Goal: Find specific page/section: Find specific page/section

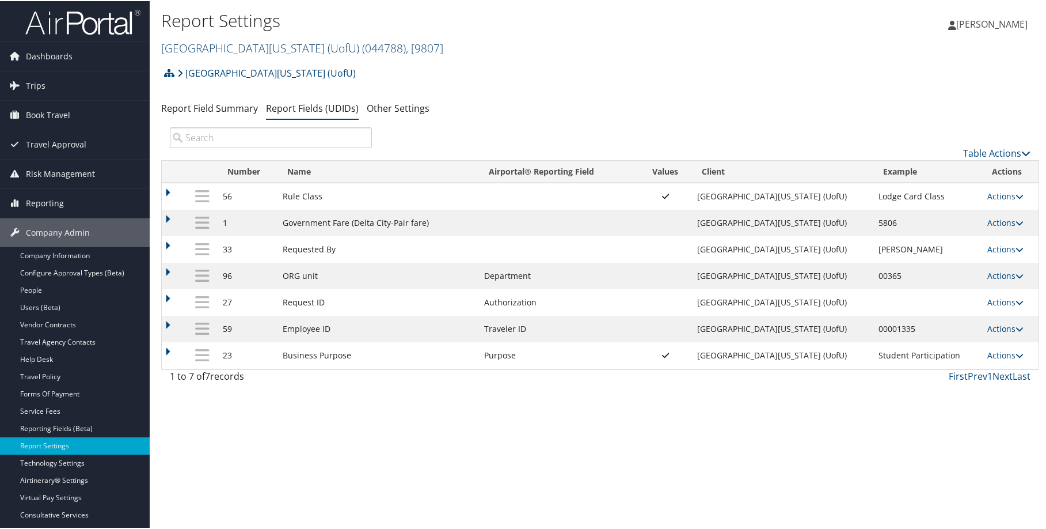
click at [206, 45] on link "University Of Utah (UofU) ( 044788 ) , [ 9807 ]" at bounding box center [302, 47] width 282 height 16
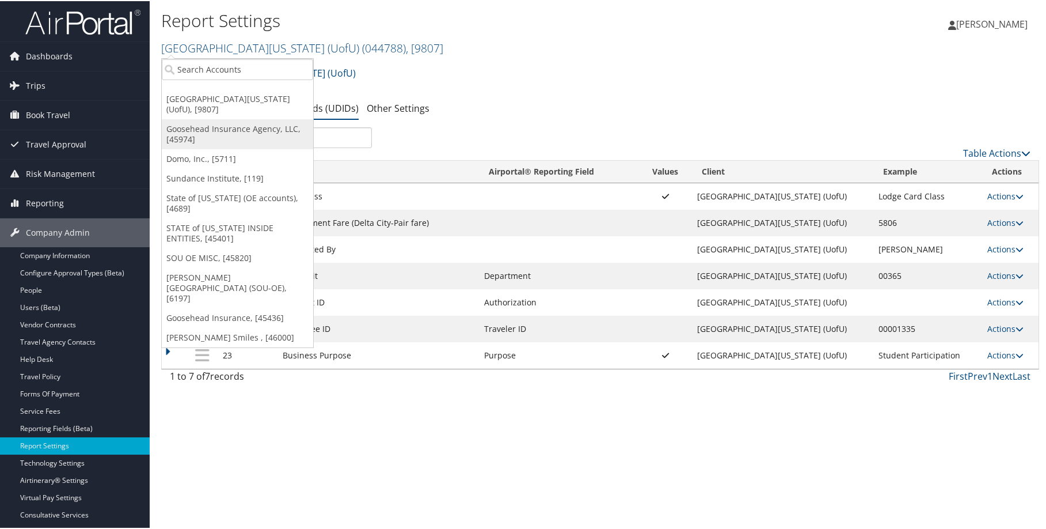
click at [241, 118] on link "Goosehead Insurance Agency, LLC, [45974]" at bounding box center [237, 133] width 151 height 30
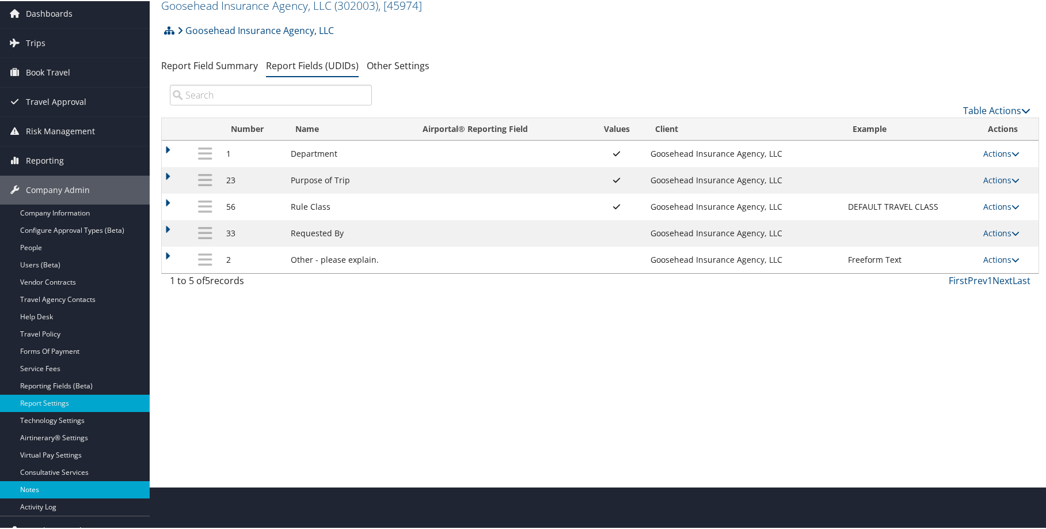
scroll to position [58, 0]
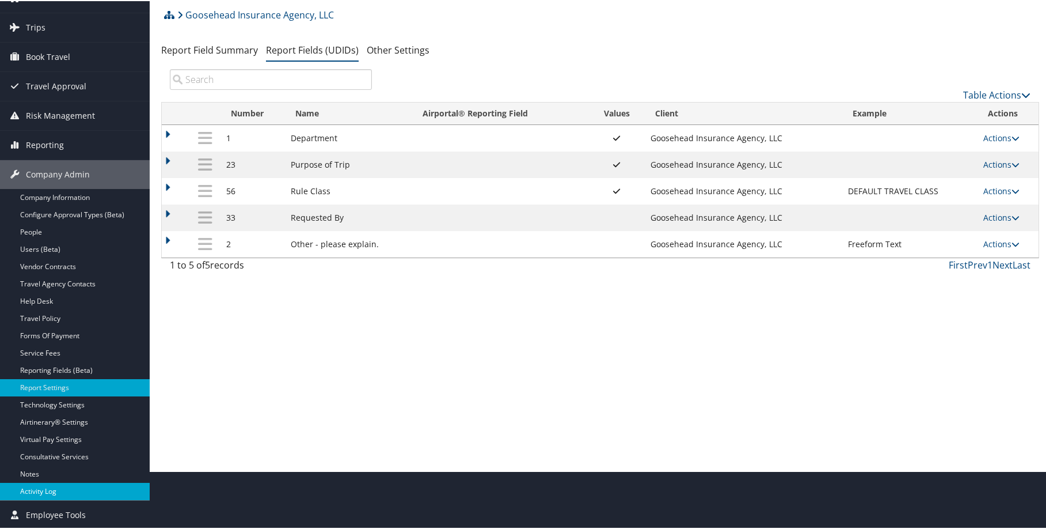
click at [45, 488] on link "Activity Log" at bounding box center [75, 489] width 150 height 17
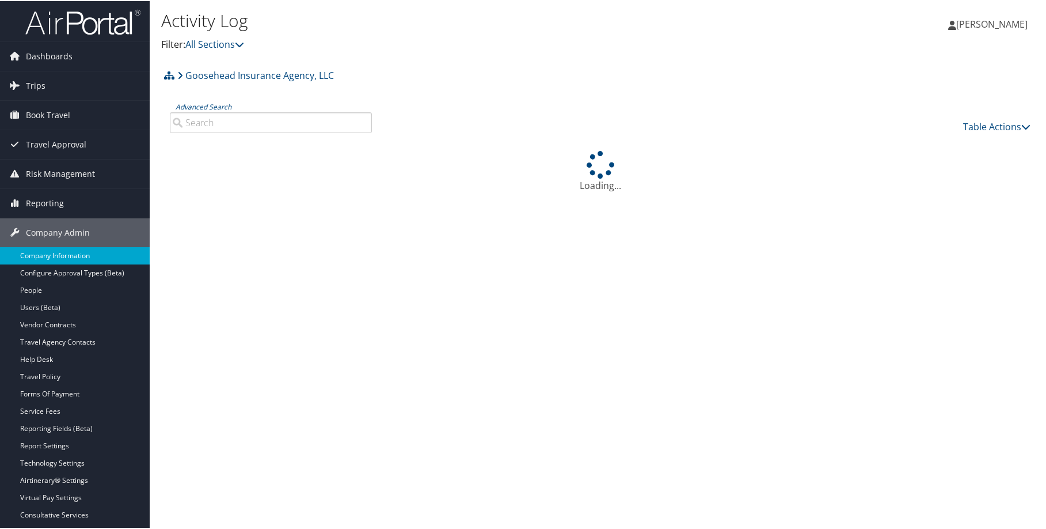
click at [40, 250] on link "Company Information" at bounding box center [75, 254] width 150 height 17
